Goal: Information Seeking & Learning: Learn about a topic

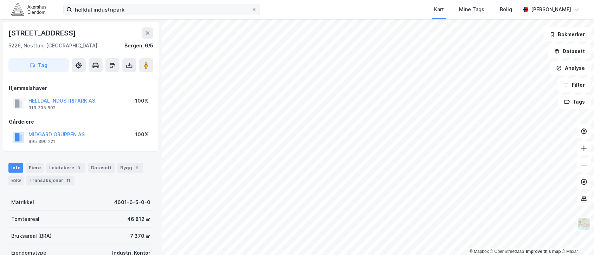
click at [256, 10] on icon at bounding box center [254, 9] width 3 height 3
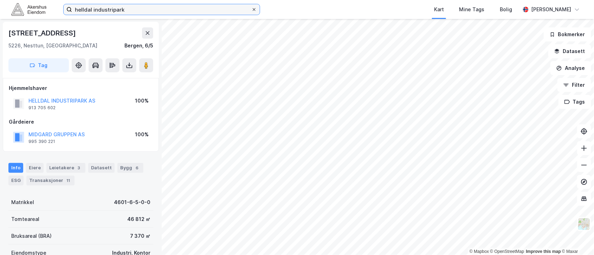
click at [251, 10] on input "helldal industripark" at bounding box center [161, 9] width 179 height 11
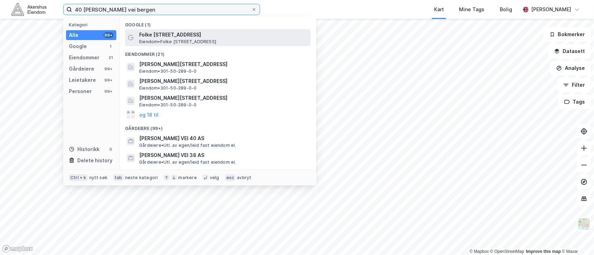
type input "40 [PERSON_NAME] vei bergen"
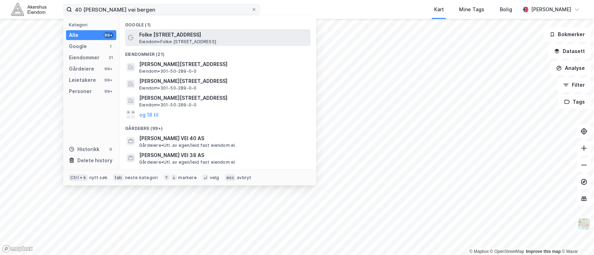
click at [202, 38] on span "Folke [STREET_ADDRESS]" at bounding box center [223, 35] width 169 height 8
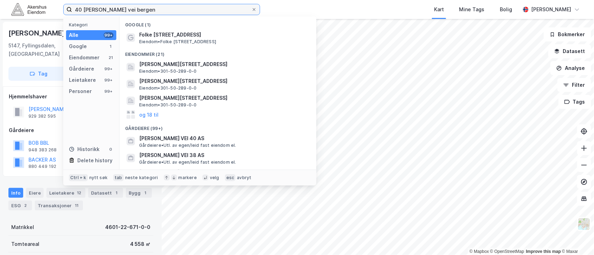
drag, startPoint x: 172, startPoint y: 10, endPoint x: 11, endPoint y: -2, distance: 161.4
click at [11, 0] on html "40 [PERSON_NAME] vei bergen Kategori Alle 99+ Google 1 Eiendommer 21 Gårdeiere …" at bounding box center [297, 127] width 594 height 255
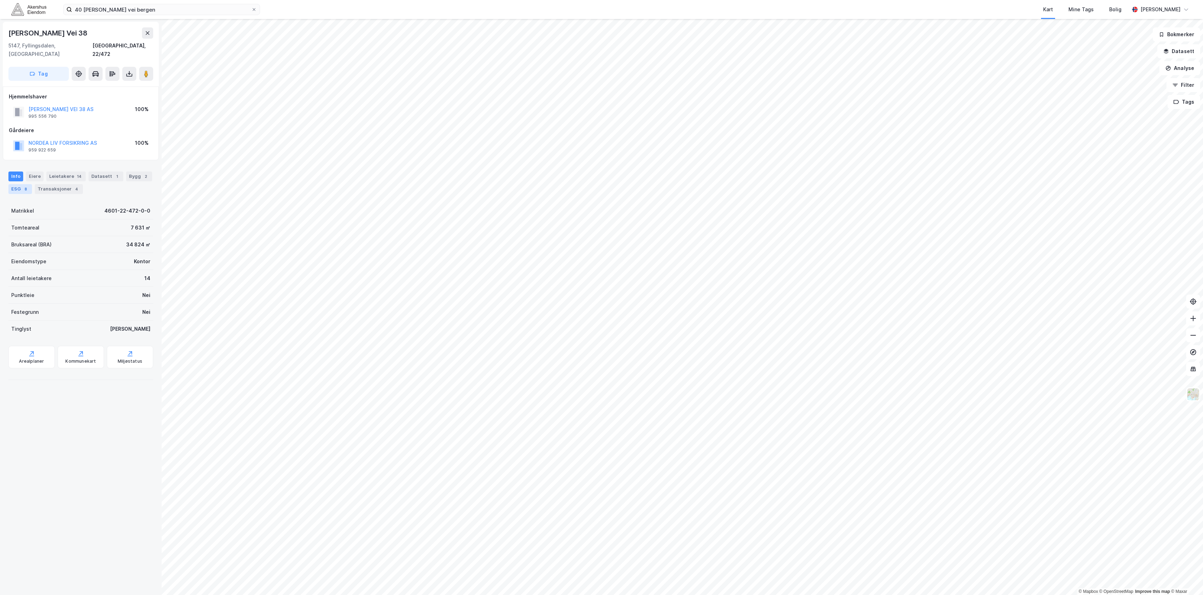
click at [32, 184] on div "ESG 8" at bounding box center [20, 189] width 24 height 10
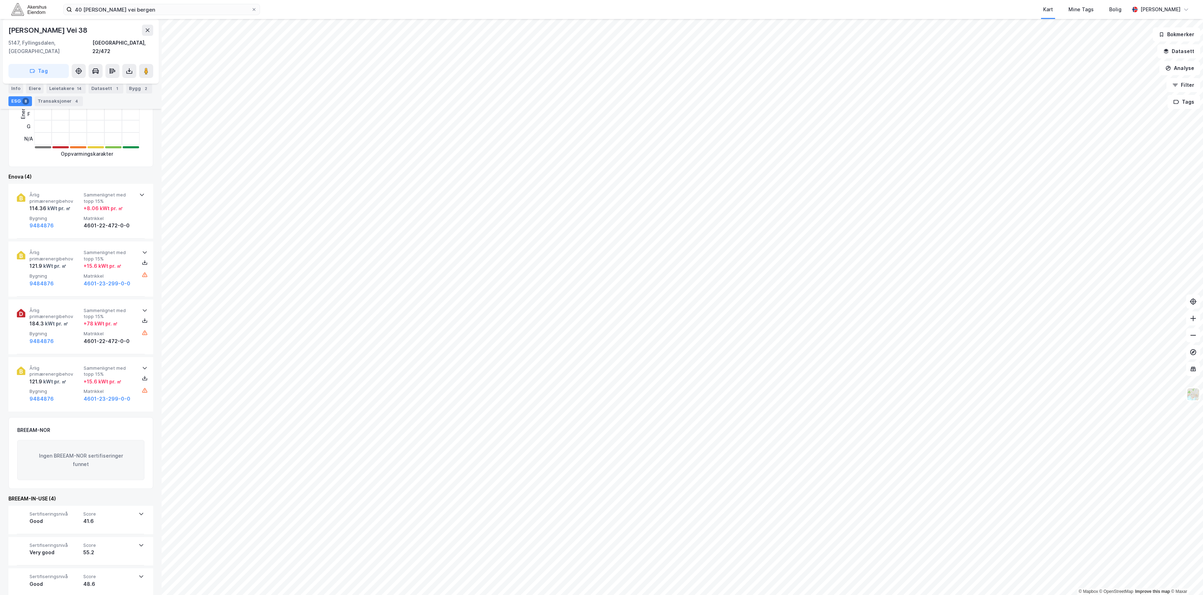
scroll to position [221, 0]
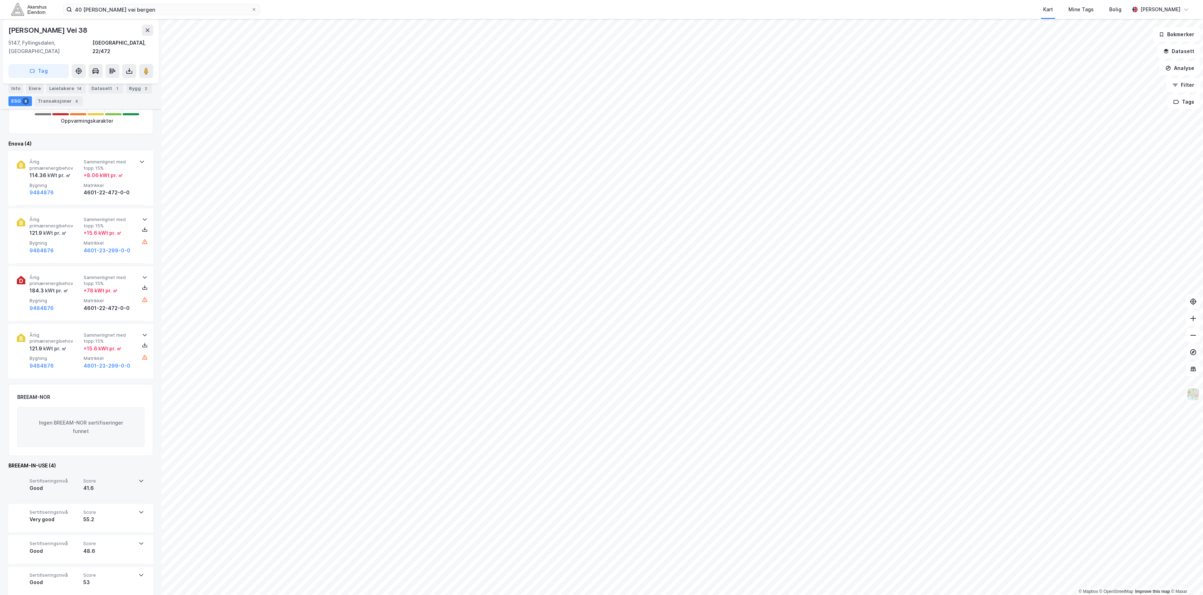
click at [121, 255] on div "41.6" at bounding box center [108, 488] width 51 height 8
click at [121, 255] on div "41.6" at bounding box center [109, 488] width 51 height 8
click at [117, 255] on div "Sertifiseringsnivå Very good Score 55.2" at bounding box center [80, 518] width 127 height 28
click at [117, 255] on div "Sertifiseringsnivå Very good Score 55.2 Prosjekt [PERSON_NAME] vei 38 (del D-E)…" at bounding box center [81, 551] width 128 height 95
click at [126, 93] on div "Bygg 2" at bounding box center [139, 89] width 26 height 10
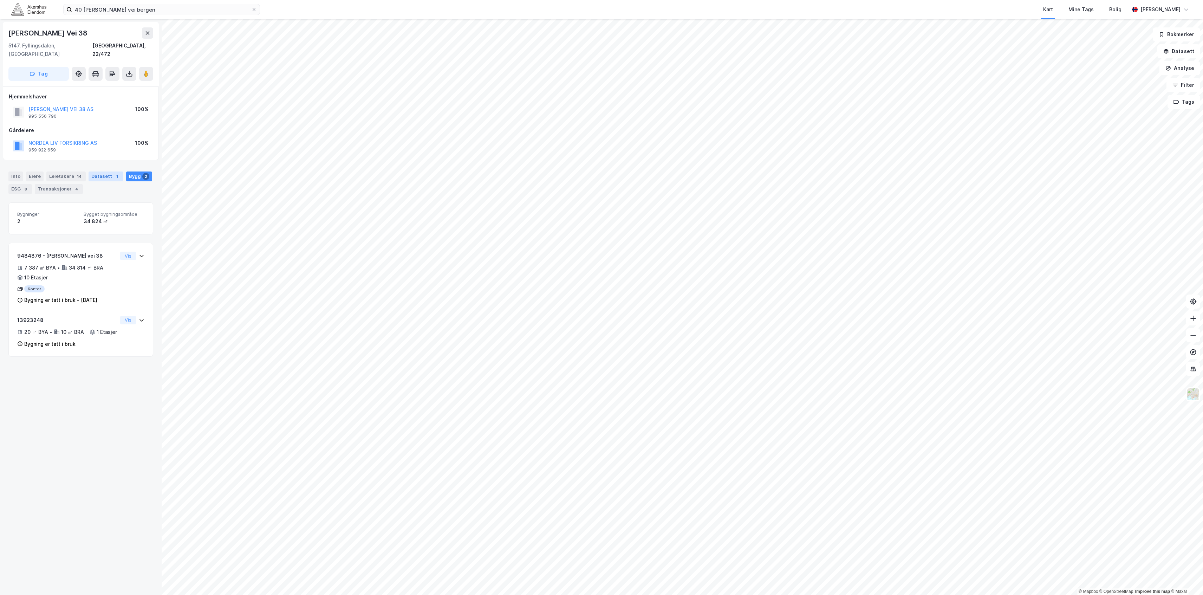
click at [89, 172] on div "Datasett 1" at bounding box center [106, 177] width 35 height 10
click at [141, 210] on div "Leiekontrakter 2018 Leiekontrakter" at bounding box center [81, 217] width 144 height 28
click at [83, 185] on div "Transaksjoner 4" at bounding box center [59, 189] width 48 height 10
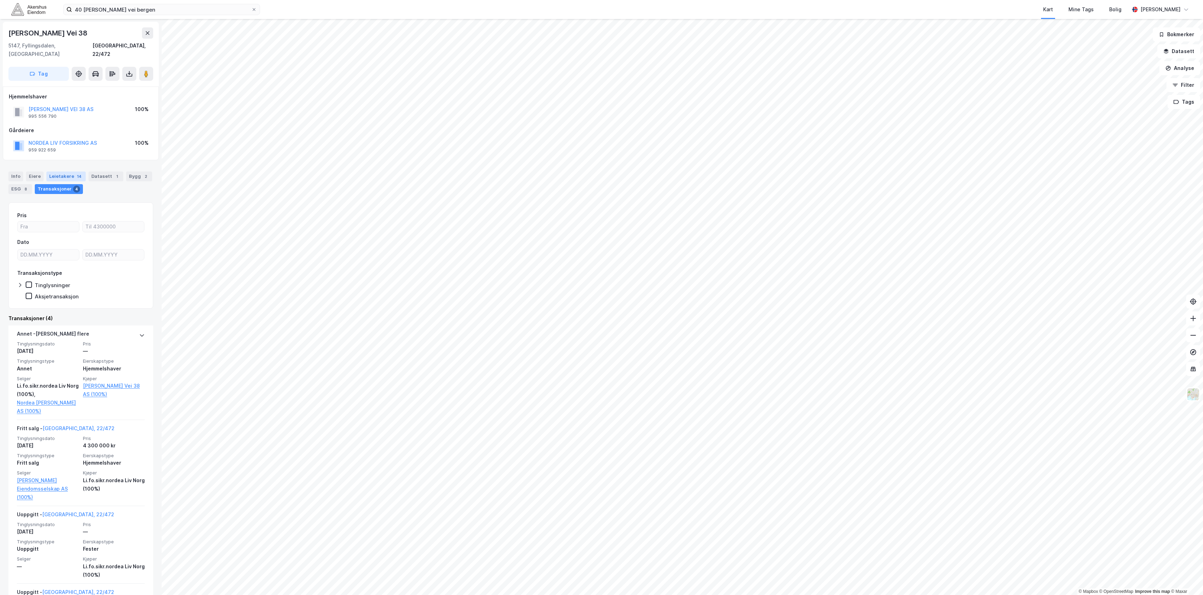
click at [53, 172] on div "Leietakere 14" at bounding box center [65, 177] width 39 height 10
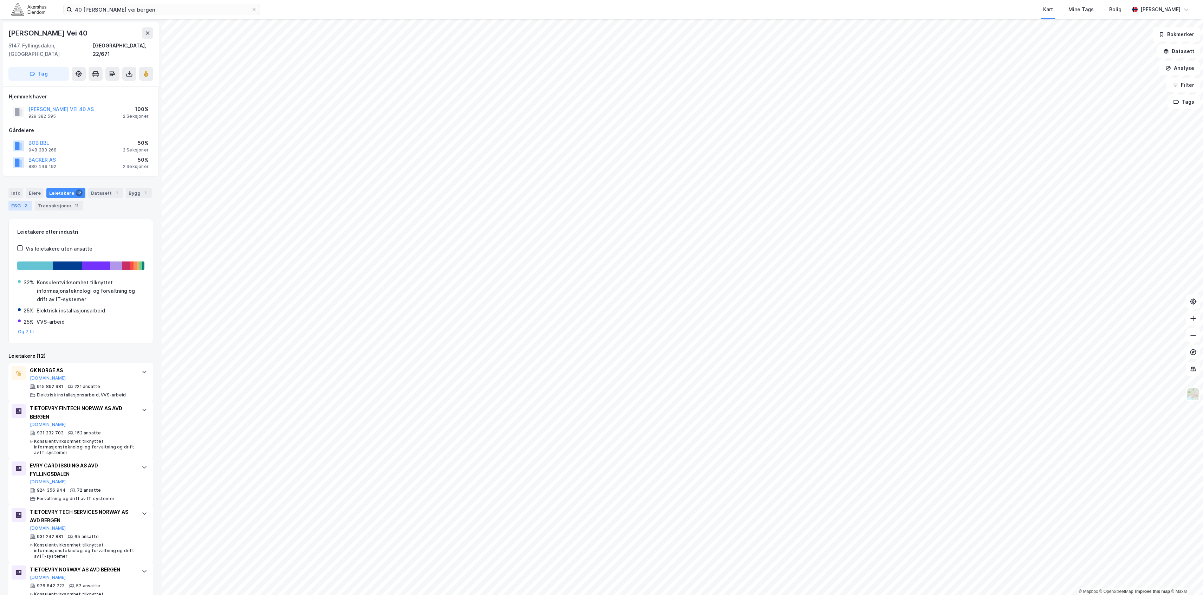
click at [24, 202] on div "2" at bounding box center [25, 205] width 7 height 7
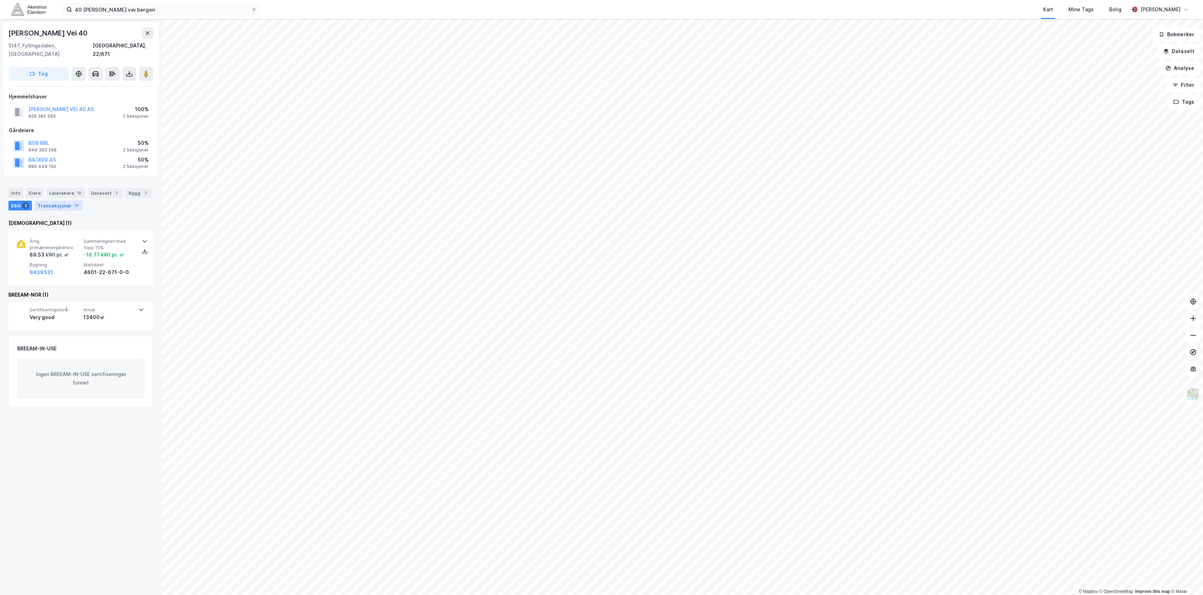
click at [59, 202] on div "Transaksjoner 11" at bounding box center [59, 206] width 48 height 10
